Goal: Find specific page/section: Find specific page/section

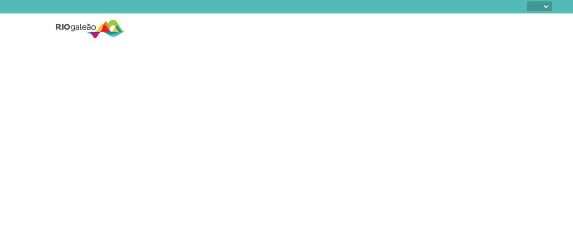
select select
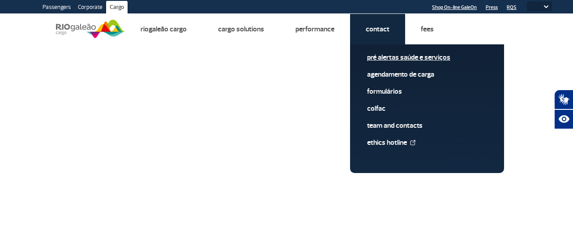
click at [378, 55] on link "Pré alertas Saúde e Serviços" at bounding box center [427, 57] width 120 height 10
click at [381, 56] on link "Pré alertas Saúde e Serviços" at bounding box center [427, 57] width 120 height 10
click at [408, 59] on link "Pré alertas Saúde e Serviços" at bounding box center [427, 57] width 120 height 10
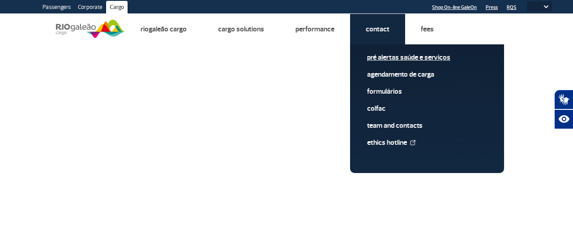
click at [408, 59] on link "Pré alertas Saúde e Serviços" at bounding box center [427, 57] width 120 height 10
click at [382, 57] on link "Pré alertas Saúde e Serviços" at bounding box center [427, 57] width 120 height 10
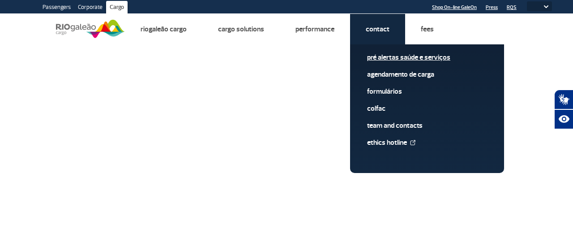
click at [382, 57] on link "Pré alertas Saúde e Serviços" at bounding box center [427, 57] width 120 height 10
click at [387, 59] on link "Pré alertas Saúde e Serviços" at bounding box center [427, 57] width 120 height 10
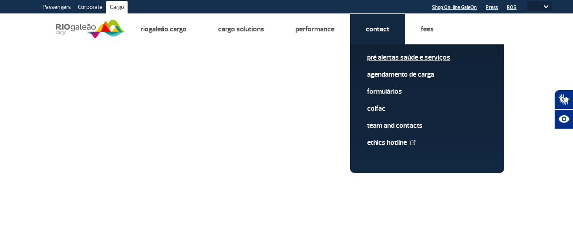
click at [387, 59] on link "Pré alertas Saúde e Serviços" at bounding box center [427, 57] width 120 height 10
click at [388, 74] on link "Agendamento de Carga" at bounding box center [427, 74] width 120 height 10
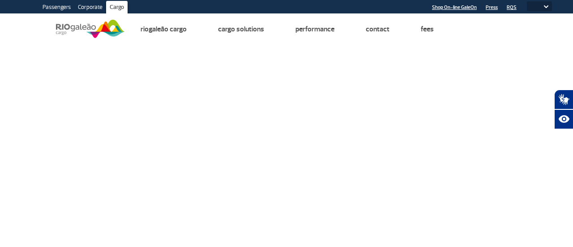
select select
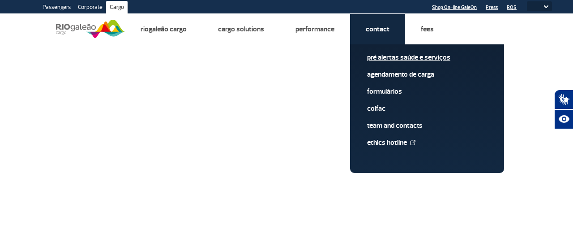
click at [374, 59] on link "Pré alertas Saúde e Serviços" at bounding box center [427, 57] width 120 height 10
